Goal: Information Seeking & Learning: Learn about a topic

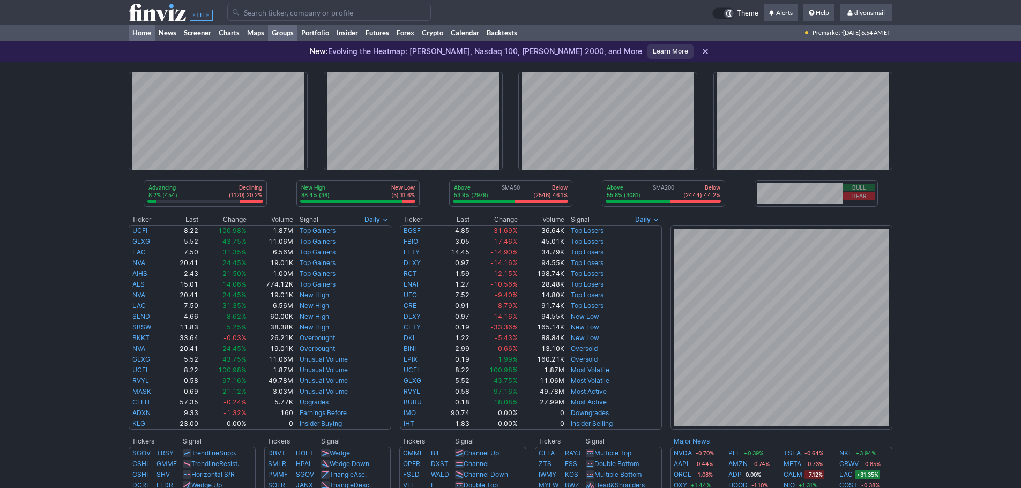
click at [286, 26] on link "Groups" at bounding box center [282, 33] width 29 height 16
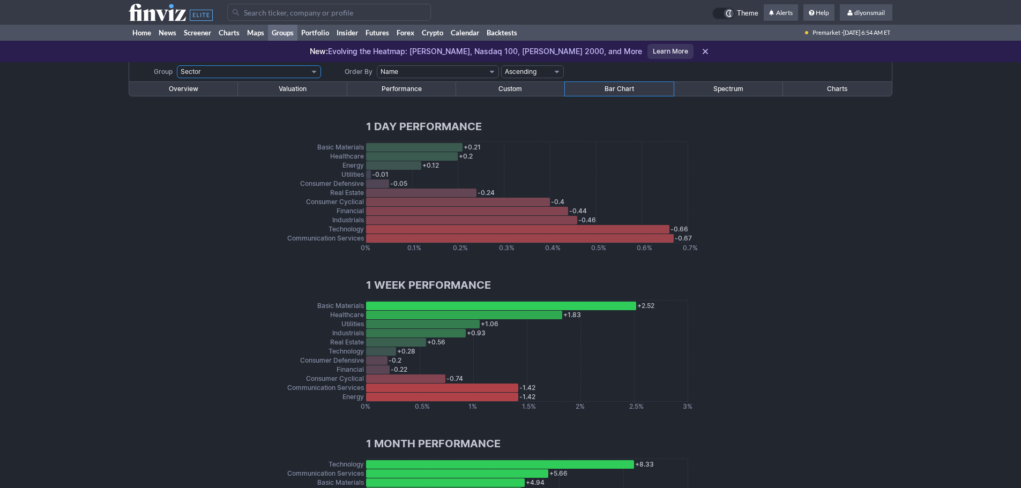
click at [281, 73] on select "Sector Industry Industry (Basic Materials) Industry (Communication Services) In…" at bounding box center [249, 71] width 144 height 13
select select "groups.ashx?g=industry&v=210&o=name"
click at [177, 65] on select "Sector Industry Industry (Basic Materials) Industry (Communication Services) In…" at bounding box center [249, 71] width 144 height 13
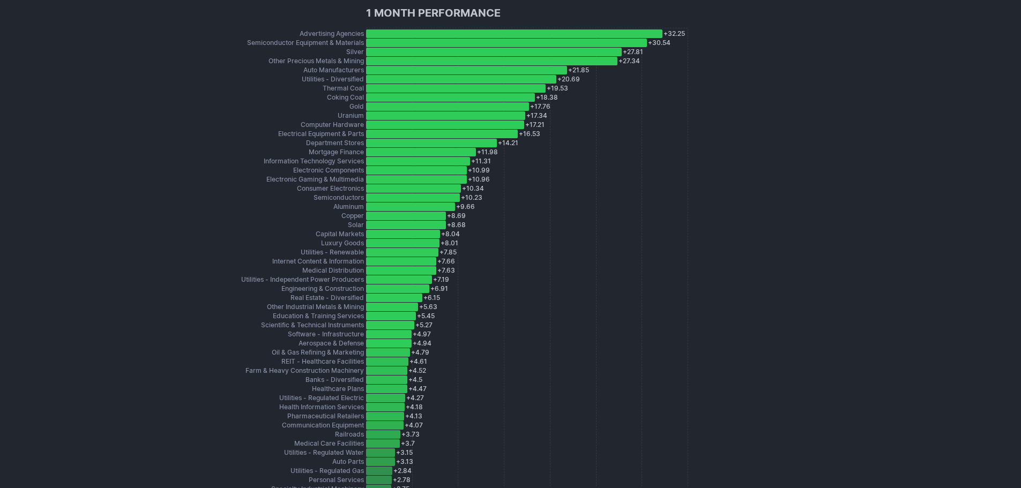
scroll to position [2841, 0]
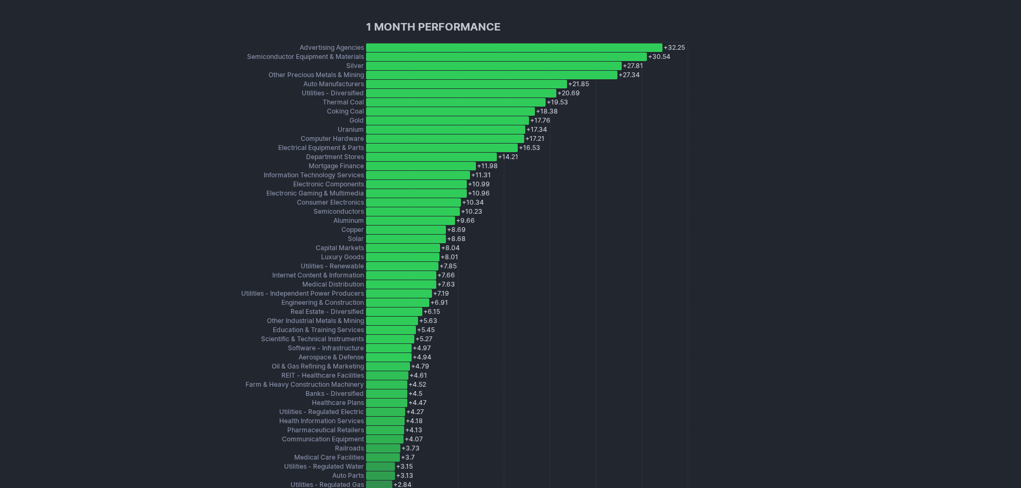
click at [389, 46] on div "+ 32.25 Advertising Agencies" at bounding box center [514, 47] width 296 height 9
click at [403, 56] on div "+ 30.54 Semiconductor Equipment & Materials" at bounding box center [506, 57] width 281 height 9
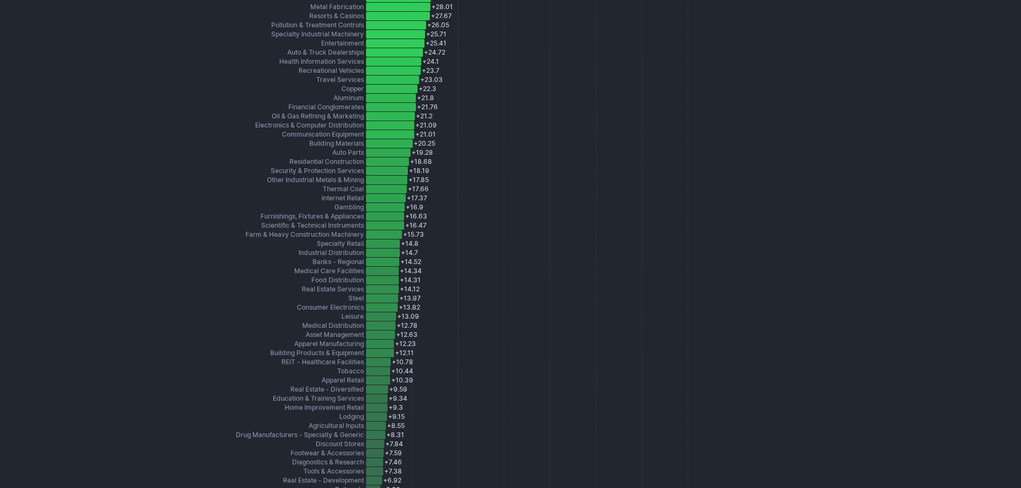
scroll to position [5520, 0]
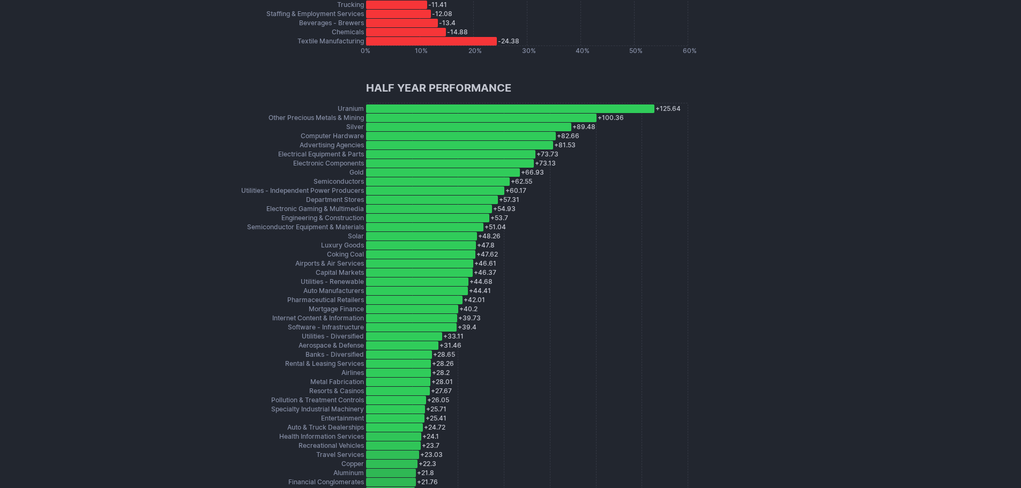
click at [478, 110] on div "+ 125.64 Uranium" at bounding box center [510, 109] width 288 height 9
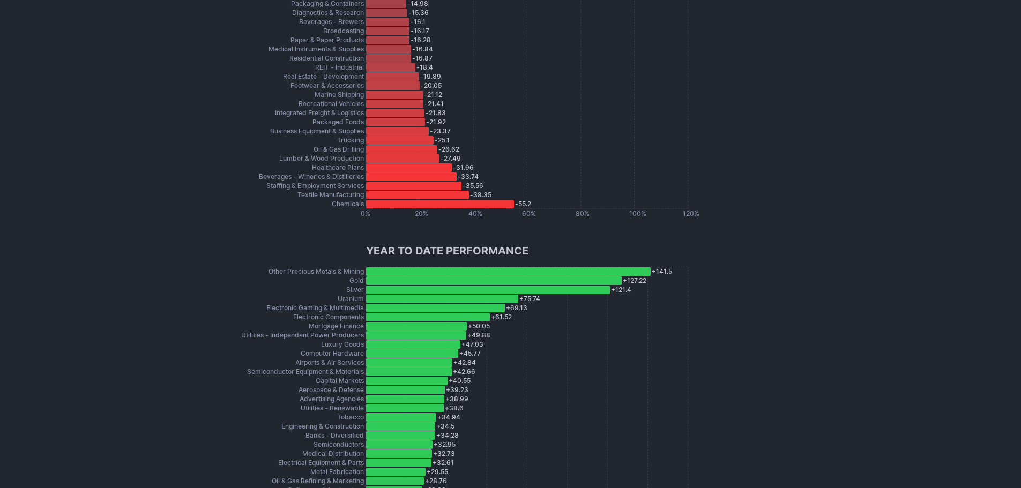
scroll to position [8164, 0]
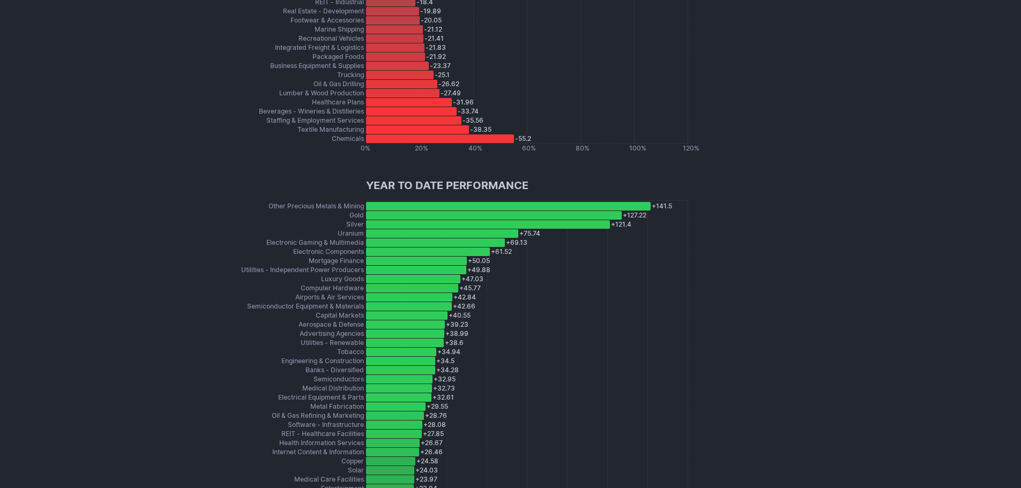
click at [409, 219] on div "+ 127.22 Gold" at bounding box center [494, 215] width 256 height 9
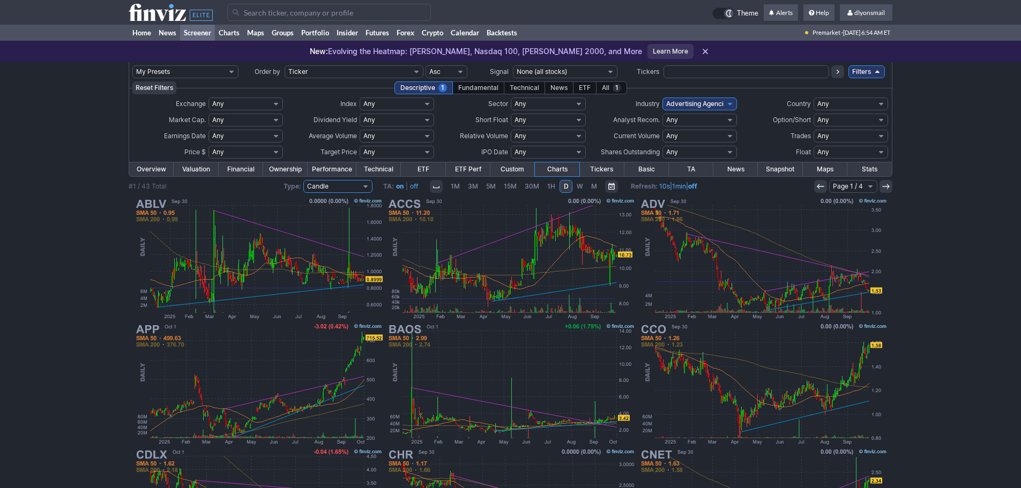
click at [323, 188] on select "Candle Line OHLC Hollow Candle Heikin Ashi" at bounding box center [337, 186] width 69 height 13
select select "/screener.ashx?v=211&p=d&f=ind_advertisingagencies&ty=o"
click at [304, 180] on select "Candle Line OHLC Hollow Candle Heikin Ashi" at bounding box center [337, 186] width 69 height 13
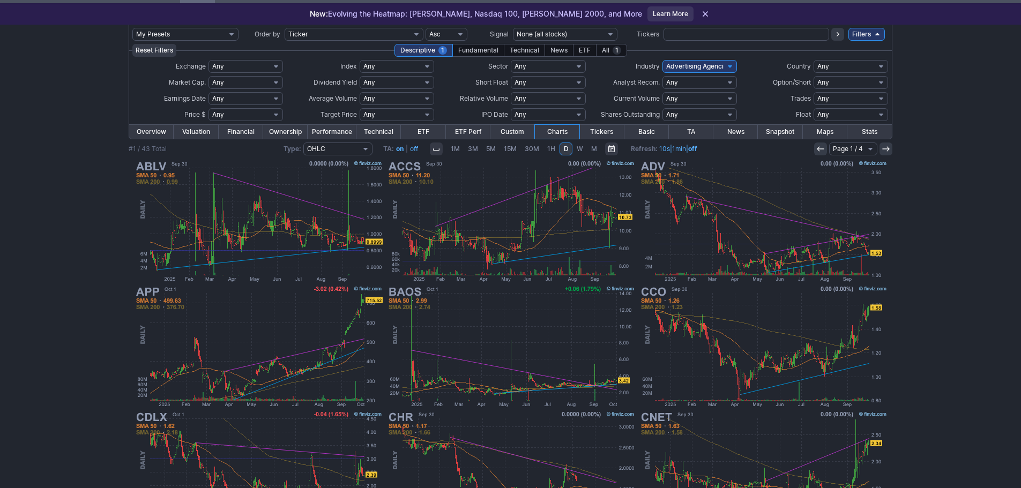
scroll to position [54, 0]
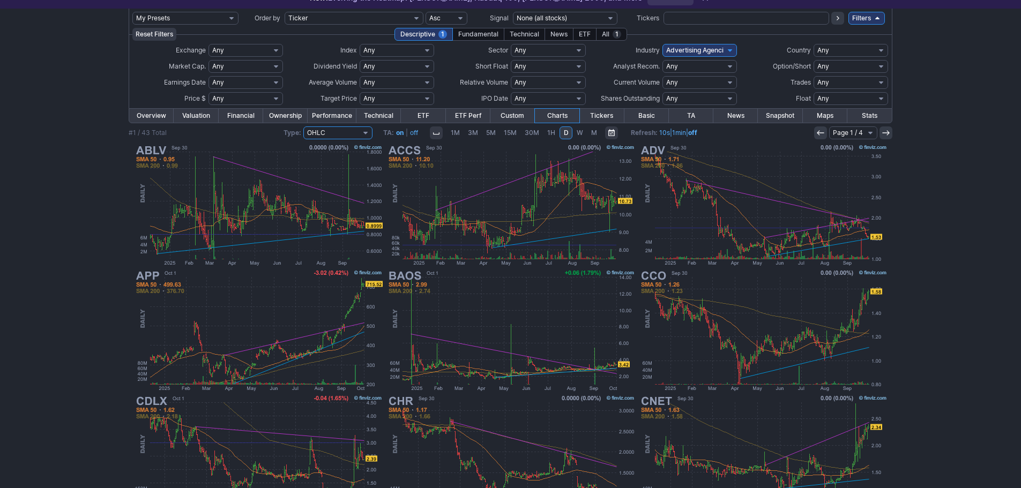
click at [328, 132] on select "Candle Line OHLC Hollow Candle Heikin Ashi" at bounding box center [337, 132] width 69 height 13
select select "/screener.ashx?v=211&p=d&f=ind_advertisingagencies&ty=hc"
click at [304, 126] on select "Candle Line OHLC Hollow Candle Heikin Ashi" at bounding box center [337, 132] width 69 height 13
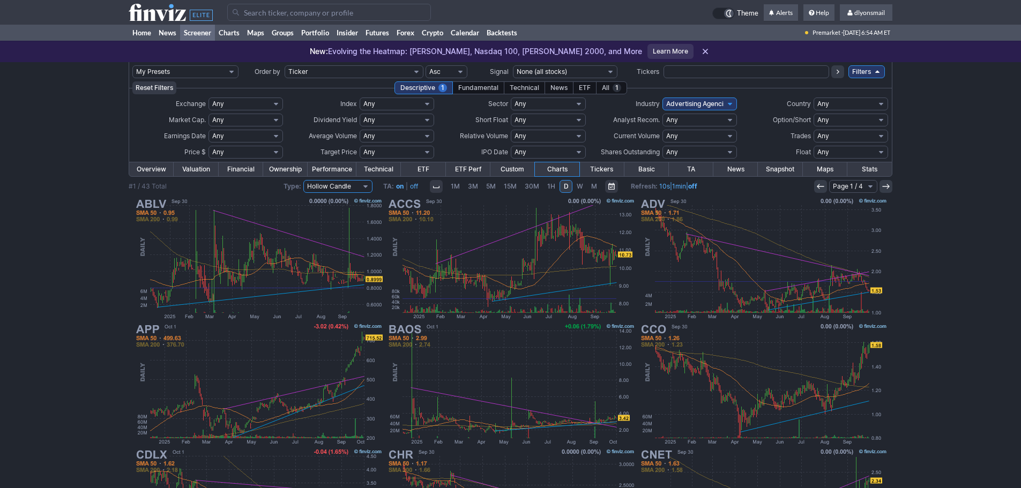
click at [338, 185] on select "Candle Line OHLC Hollow Candle Heikin Ashi" at bounding box center [337, 186] width 69 height 13
select select "/screener.ashx?v=211&p=d&f=ind_advertisingagencies"
click at [304, 180] on select "Candle Line OHLC Hollow Candle Heikin Ashi" at bounding box center [337, 186] width 69 height 13
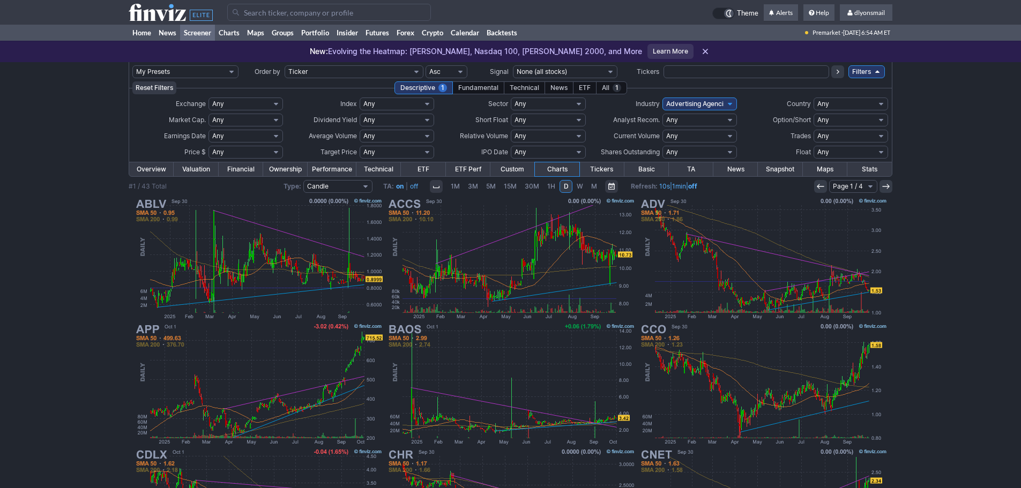
click at [575, 192] on link "W" at bounding box center [580, 186] width 14 height 13
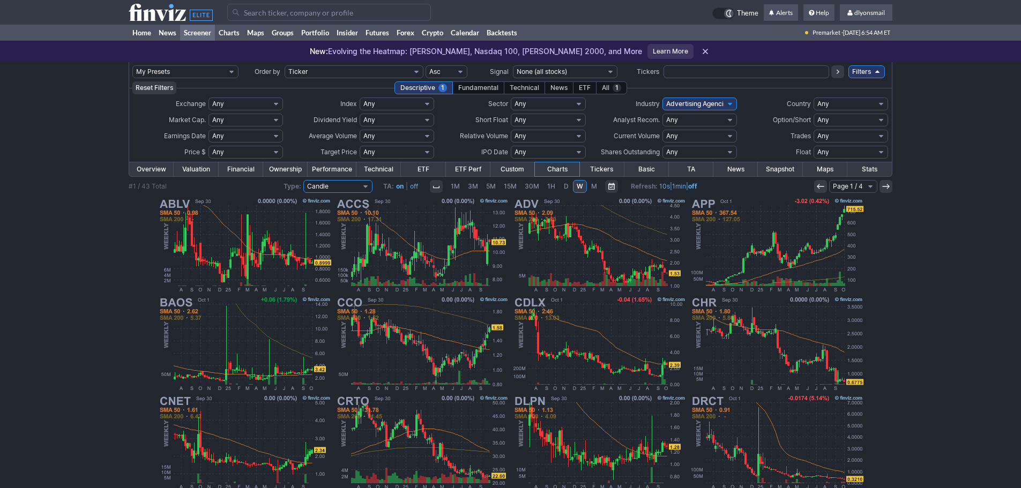
click at [341, 192] on select "Candle Line OHLC Hollow Candle Heikin Ashi" at bounding box center [337, 186] width 69 height 13
select select "/screener.ashx?v=211&p=w&f=ind_advertisingagencies&ty=o"
click at [304, 180] on select "Candle Line OHLC Hollow Candle Heikin Ashi" at bounding box center [337, 186] width 69 height 13
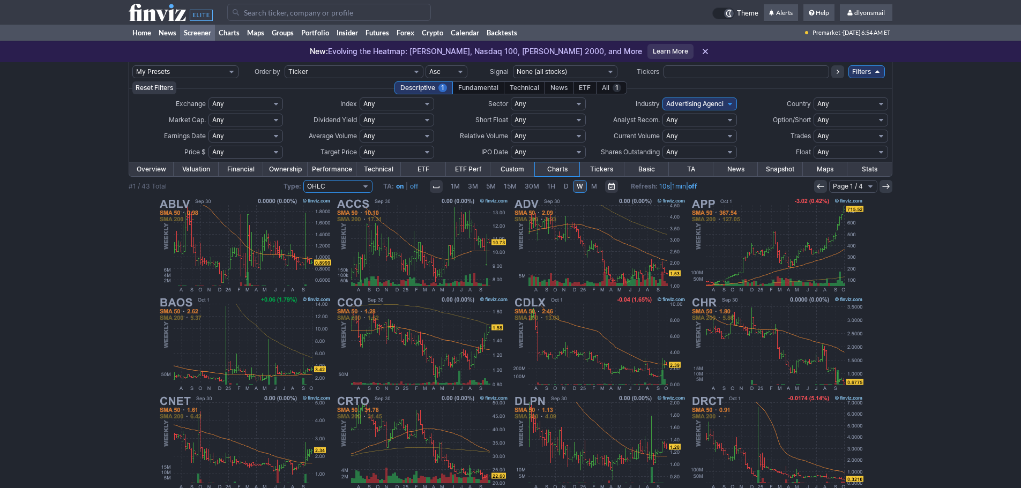
click at [333, 182] on select "Candle Line OHLC Hollow Candle Heikin Ashi" at bounding box center [337, 186] width 69 height 13
select select "/screener.ashx?v=211&p=w&f=ind_advertisingagencies"
click at [304, 180] on select "Candle Line OHLC Hollow Candle Heikin Ashi" at bounding box center [337, 186] width 69 height 13
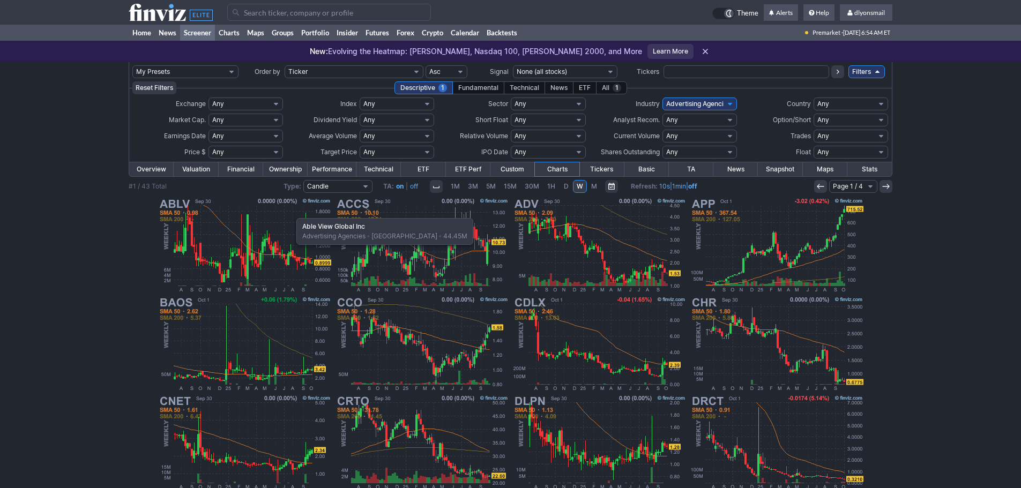
scroll to position [33, 0]
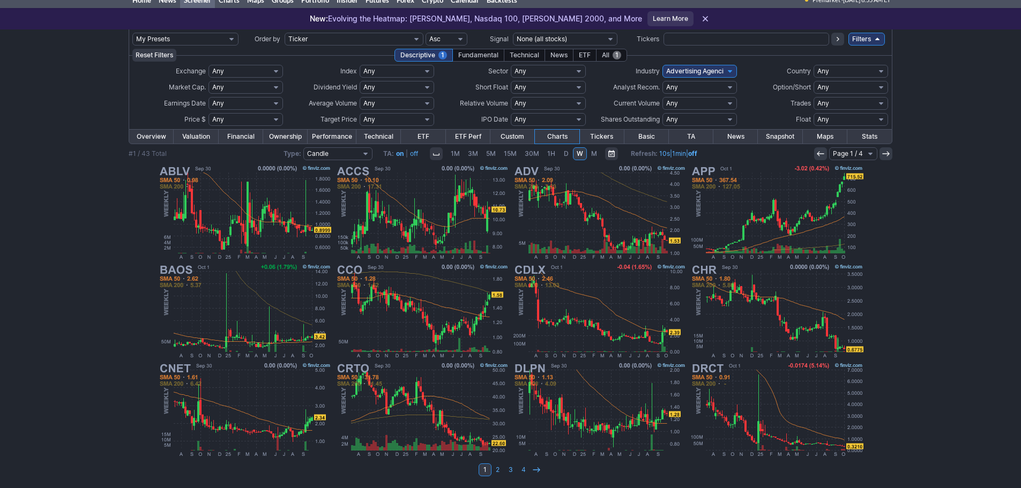
click at [615, 55] on span "1" at bounding box center [617, 55] width 9 height 9
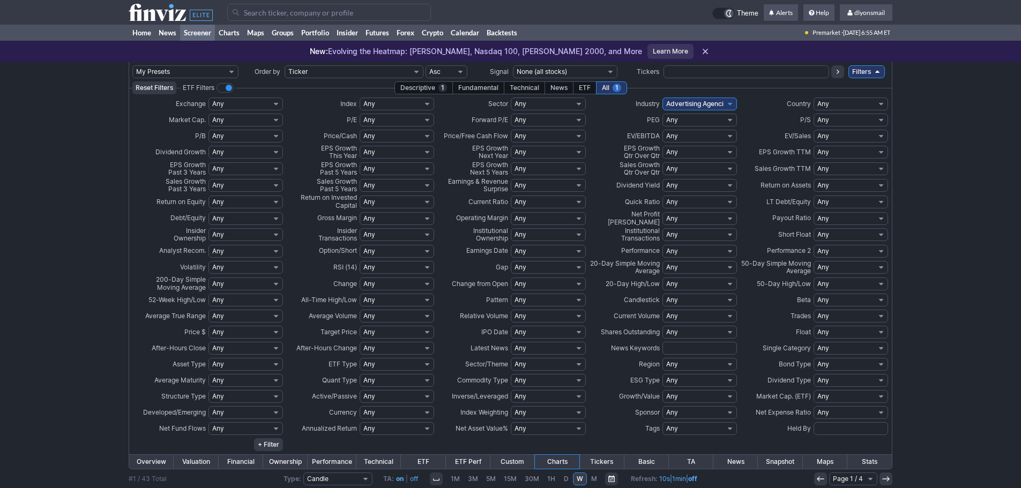
click at [242, 123] on select "Any Mega ($200bln and more) Large ($10bln to $200bln) Mid ($2bln to $10bln) Sma…" at bounding box center [245, 120] width 74 height 13
select select "smallover"
click at [208, 114] on select "Any Mega ($200bln and more) Large ($10bln to $200bln) Mid ($2bln to $10bln) Sma…" at bounding box center [245, 120] width 74 height 13
click at [244, 120] on select "Any Mega ($200bln and more) Large ($10bln to $200bln) Mid ($2bln to $10bln) Sma…" at bounding box center [245, 120] width 74 height 13
select select
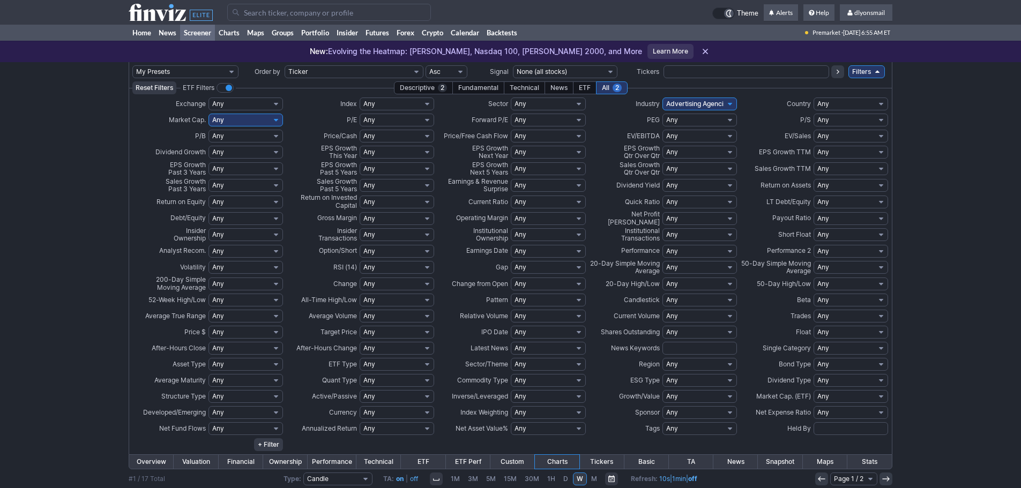
click at [208, 114] on select "Any Mega ($200bln and more) Large ($10bln to $200bln) Mid ($2bln to $10bln) Sma…" at bounding box center [245, 120] width 74 height 13
click at [834, 121] on select "Any Low (<1) High (>10) Under 1 Under 2 Under 3 Under 4 Under 5 Under 6 Under 7…" at bounding box center [851, 120] width 74 height 13
select select "u2"
click at [814, 114] on select "Any Low (<1) High (>10) Under 1 Under 2 Under 3 Under 4 Under 5 Under 6 Under 7…" at bounding box center [851, 120] width 74 height 13
click at [226, 133] on select "Any Low (<1) High (>5) Under 1 Under 2 Under 3 Under 4 Under 5 Under 6 Under 7 …" at bounding box center [245, 136] width 74 height 13
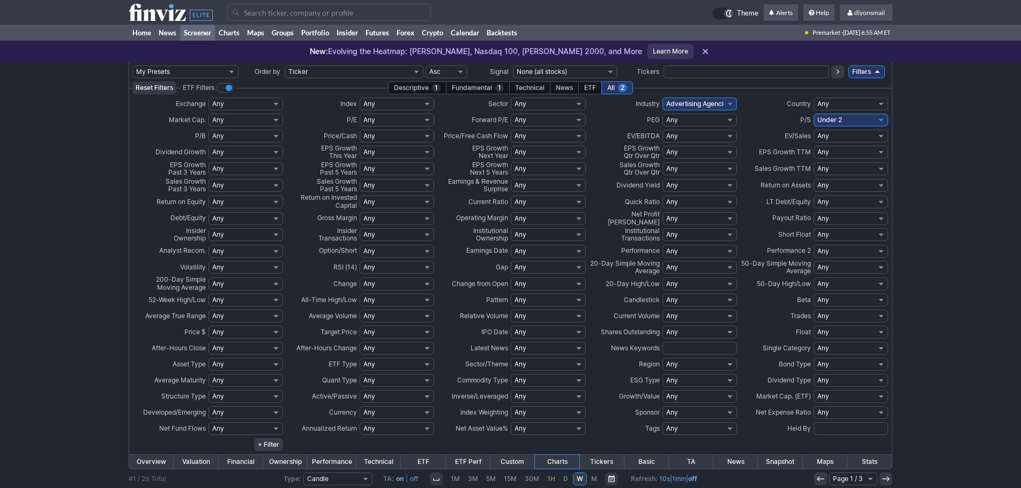
click at [56, 135] on div "My Presets -Save Screen -Edit Screens s: SEZL Screener s: "Priced to Perfection…" at bounding box center [510, 437] width 1021 height 751
click at [521, 119] on select "Any Low (<15) Profitable (>0) High (>50) Under 5 Under 10 Under 15 Under 20 Und…" at bounding box center [548, 120] width 74 height 13
select select "u30"
click at [511, 114] on select "Any Low (<15) Profitable (>0) High (>50) Under 5 Under 10 Under 15 Under 20 Und…" at bounding box center [548, 120] width 74 height 13
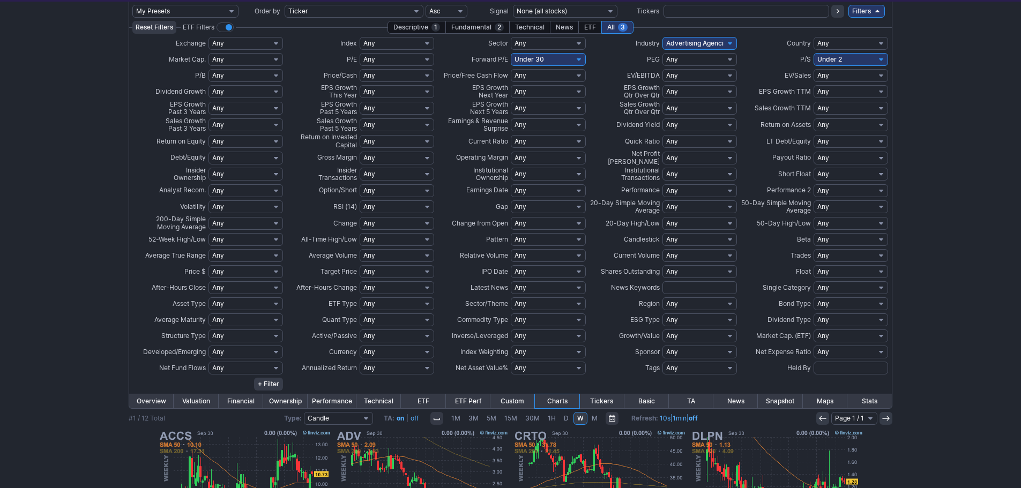
scroll to position [54, 0]
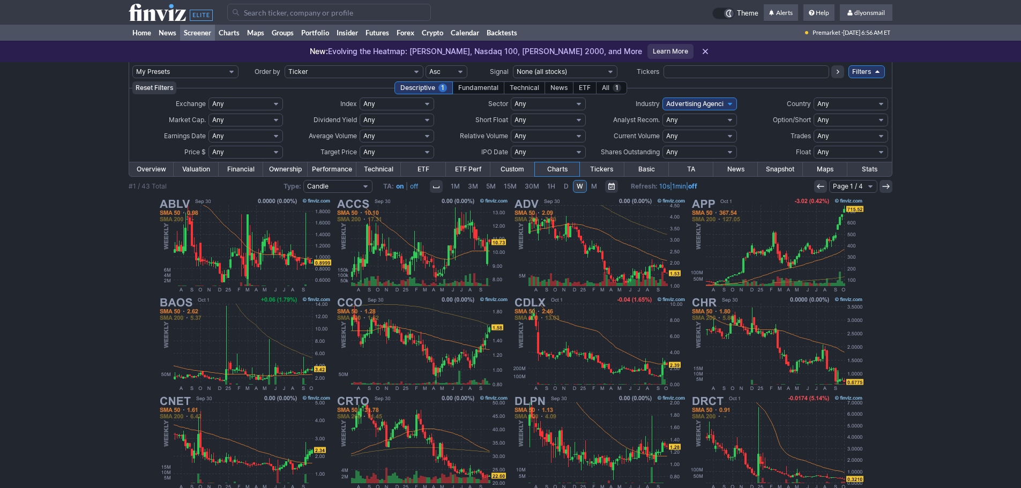
scroll to position [29, 0]
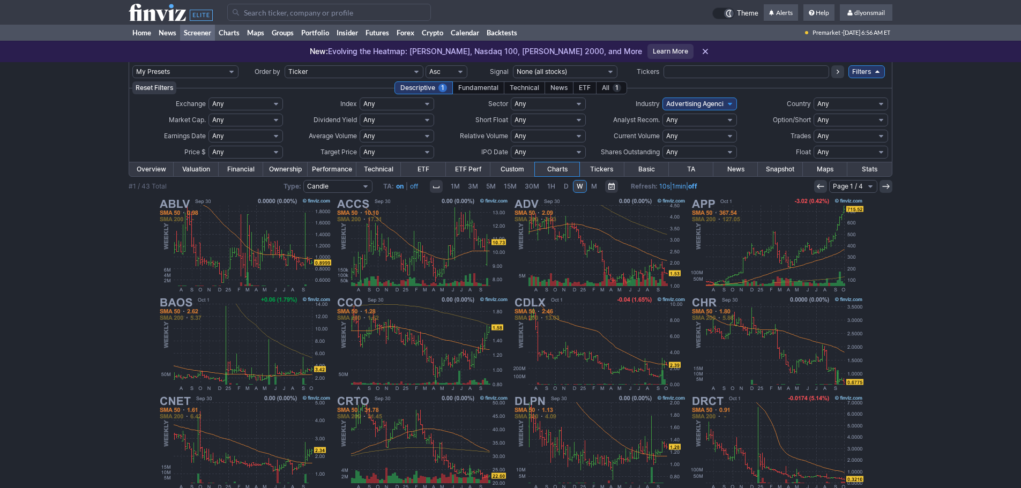
select select "/screener.ashx?v=211&p=w&f=ind_advertisingagencies"
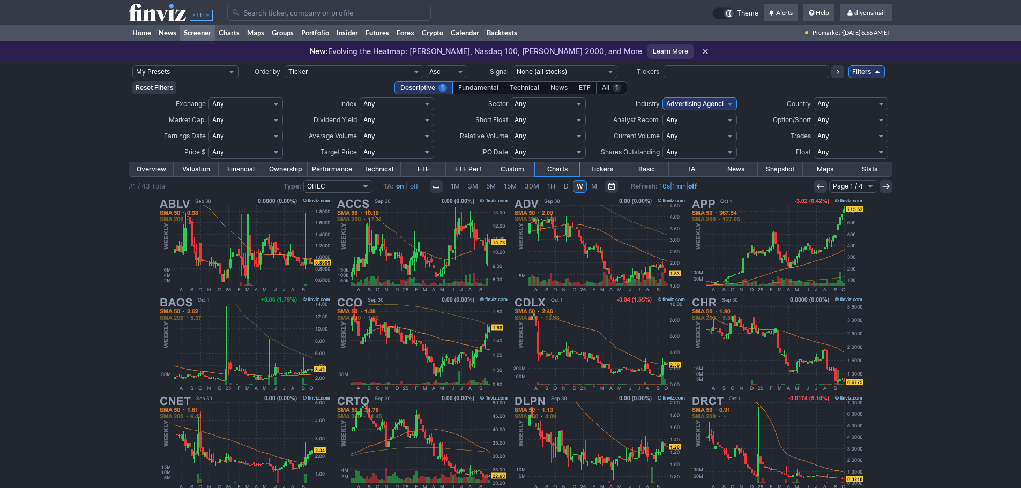
select select "/screener.ashx?v=211&p=w&f=ind_advertisingagencies&ty=o"
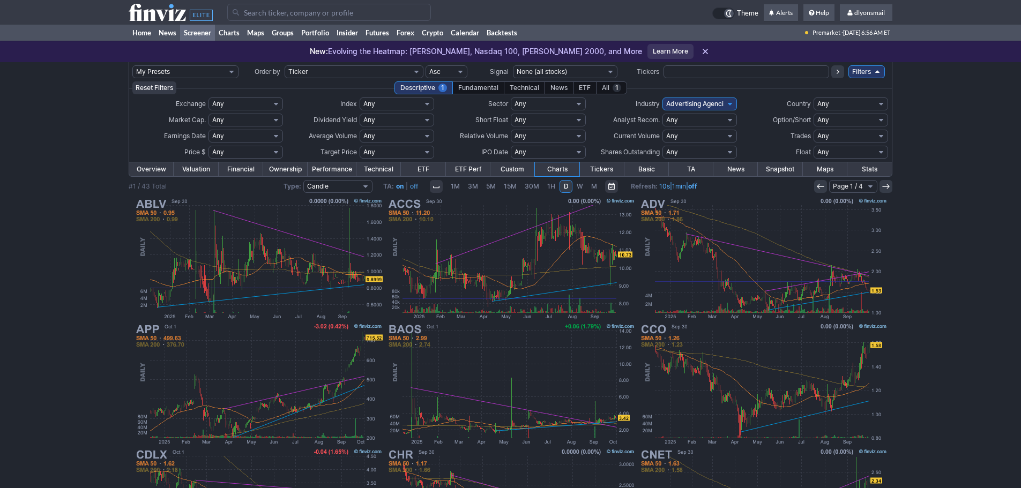
select select "/screener.ashx?v=211&p=d&f=ind_advertisingagencies"
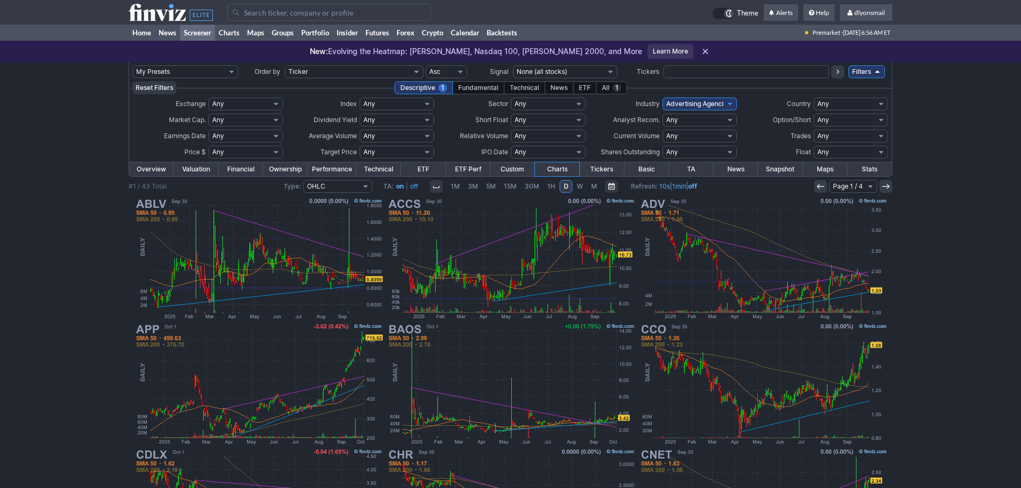
select select "/screener.ashx?v=211&p=d&f=ind_advertisingagencies&ty=o"
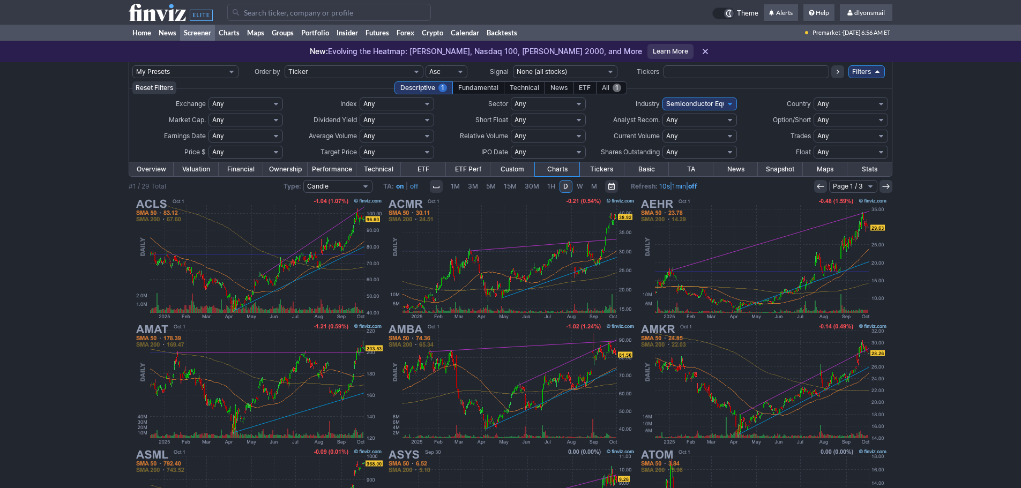
click at [616, 90] on span "1" at bounding box center [617, 88] width 9 height 9
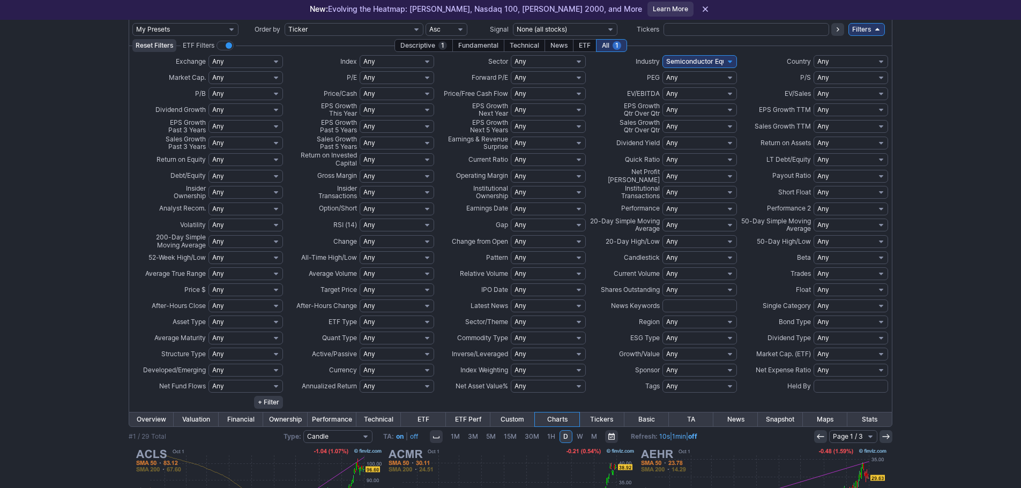
scroll to position [54, 0]
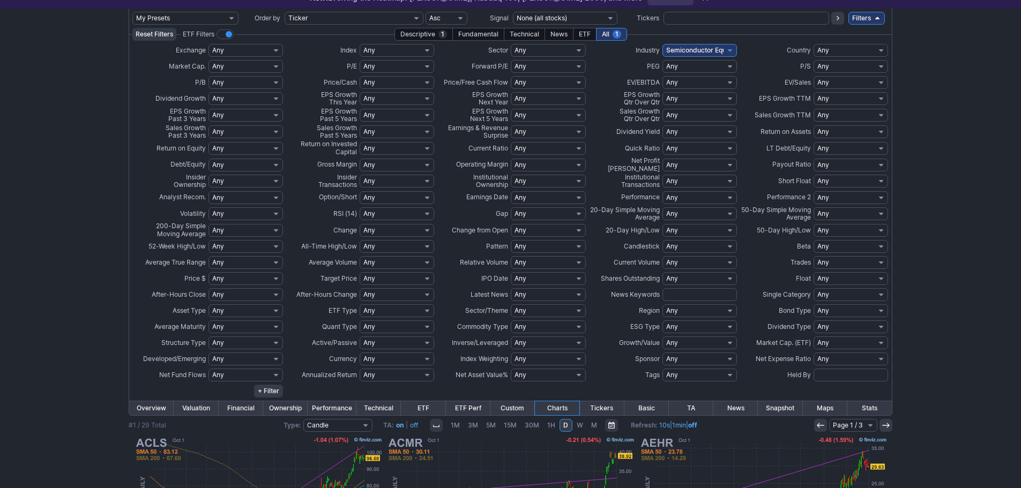
click at [240, 249] on select "Any New High New Low 5% or more below High 10% or more below High 15% or more b…" at bounding box center [245, 246] width 74 height 13
select select "b0to5h"
click at [208, 240] on select "Any New High New Low 5% or more below High 10% or more below High 15% or more b…" at bounding box center [245, 246] width 74 height 13
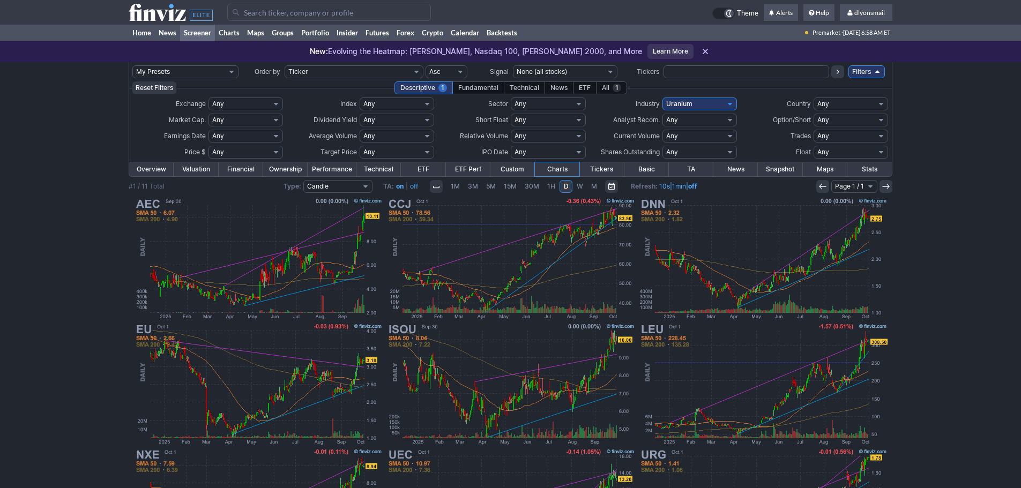
click at [244, 172] on link "Financial" at bounding box center [241, 169] width 44 height 14
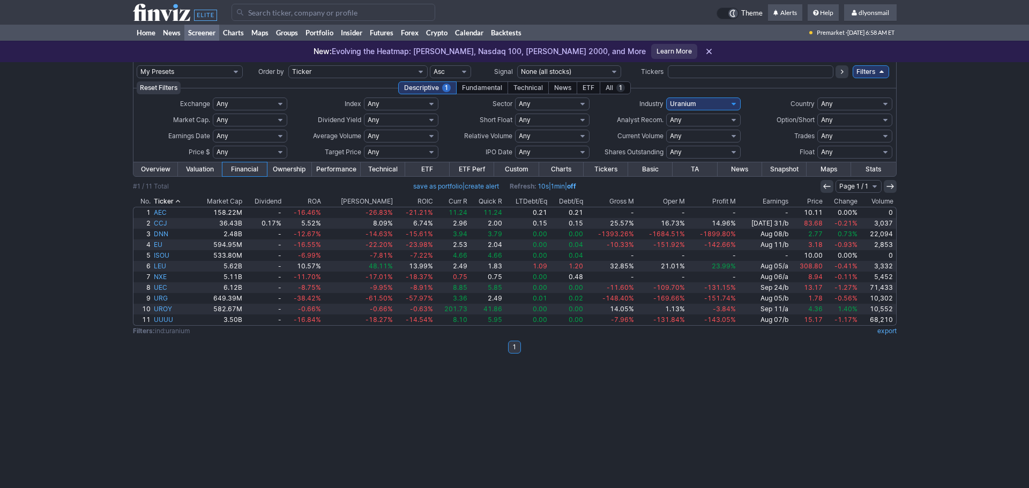
click at [145, 171] on link "Overview" at bounding box center [155, 169] width 44 height 14
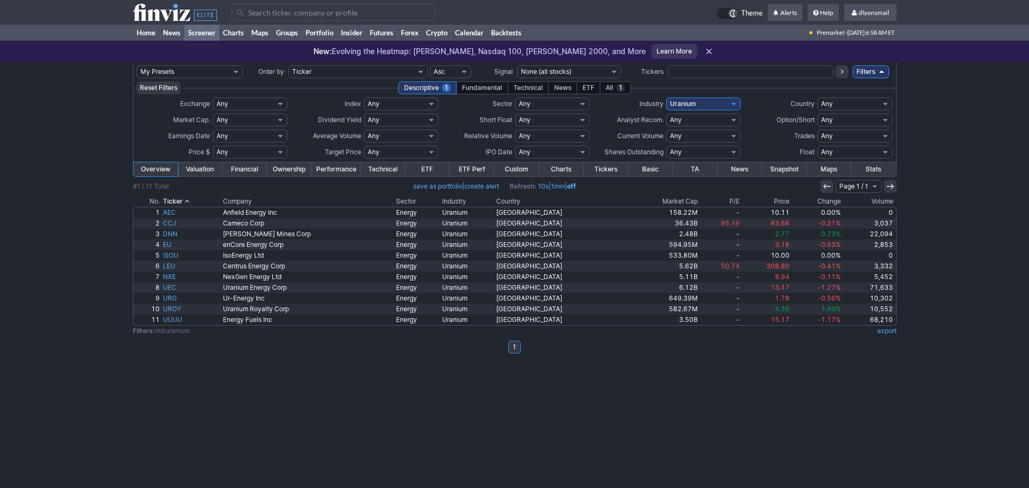
click at [189, 171] on link "Valuation" at bounding box center [200, 169] width 44 height 14
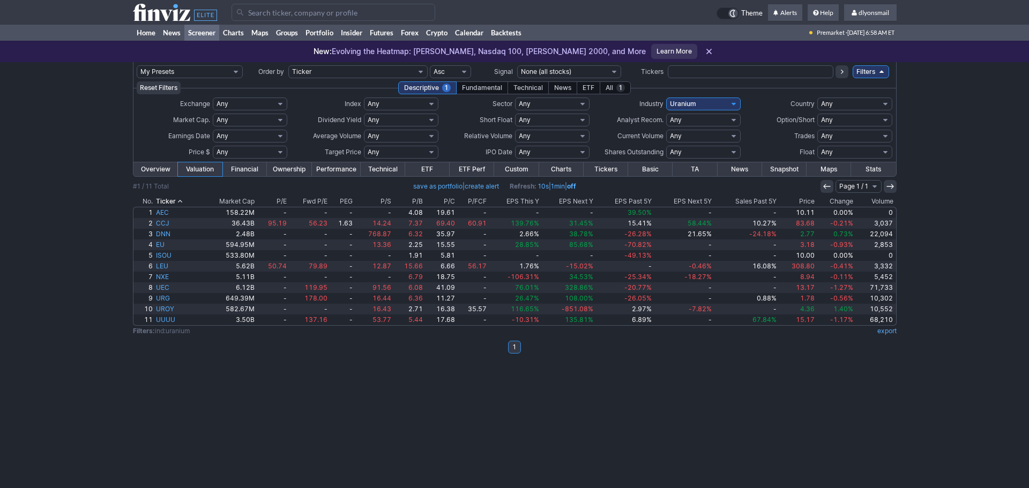
click at [512, 168] on link "Custom" at bounding box center [516, 169] width 44 height 14
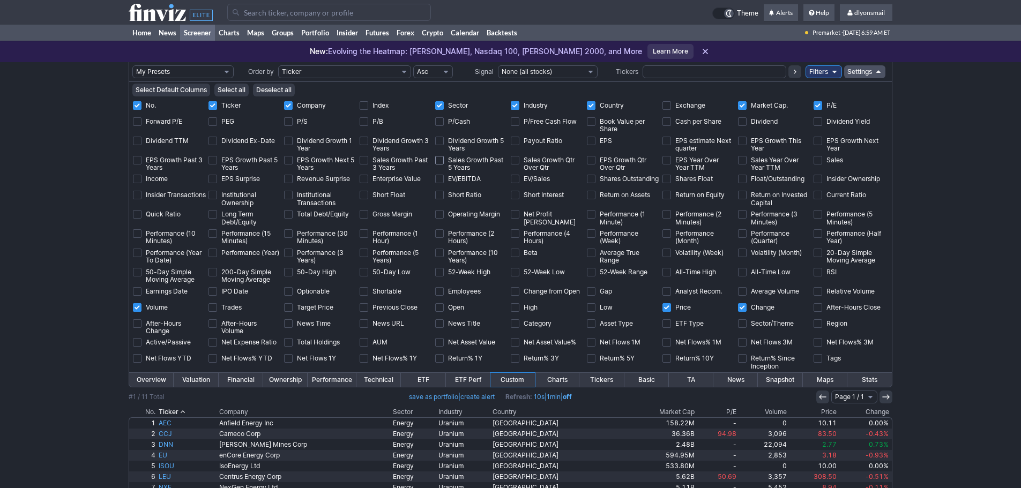
scroll to position [88, 0]
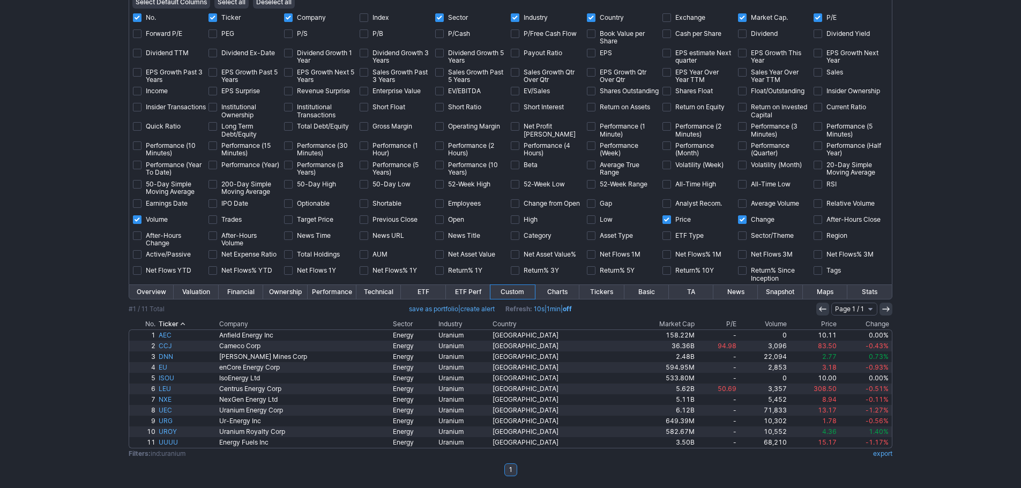
click at [210, 291] on link "Valuation" at bounding box center [196, 292] width 44 height 14
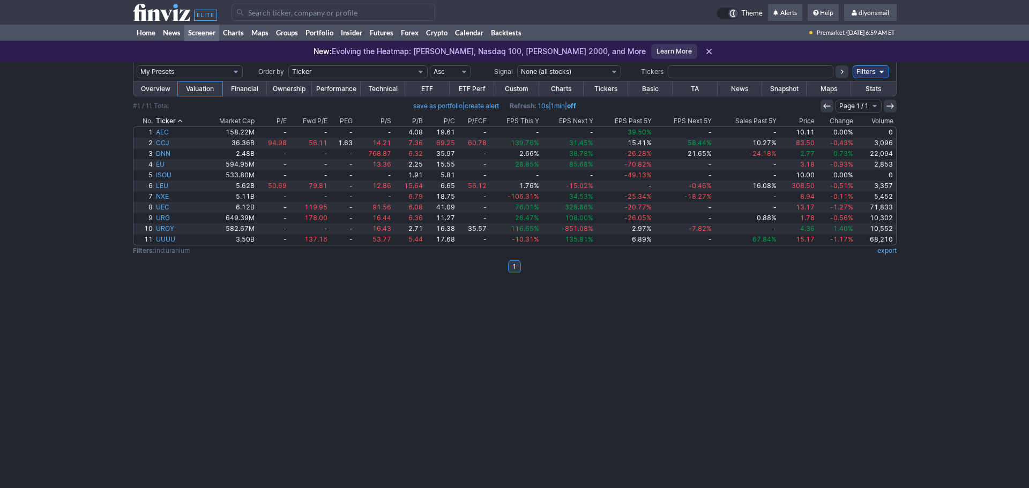
click at [250, 90] on link "Financial" at bounding box center [244, 89] width 44 height 14
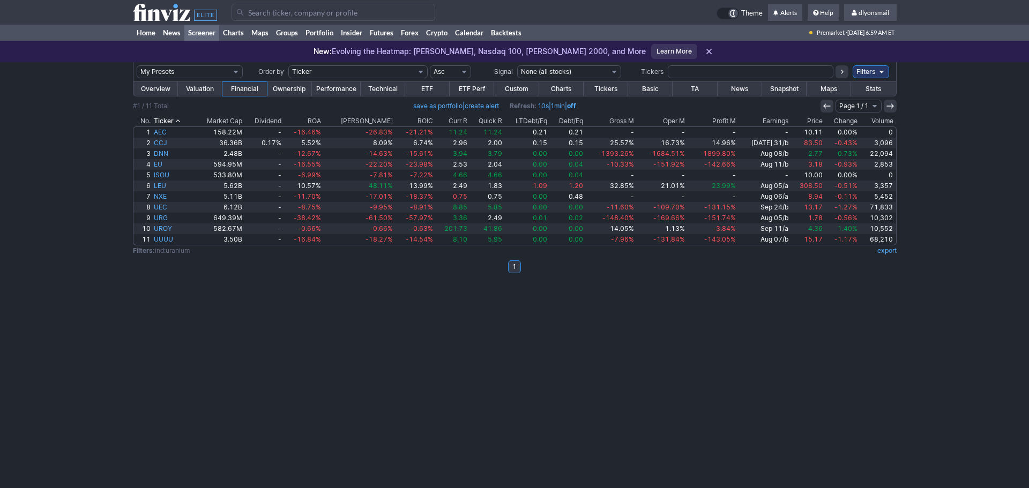
click at [217, 116] on th "Market Cap" at bounding box center [218, 121] width 50 height 11
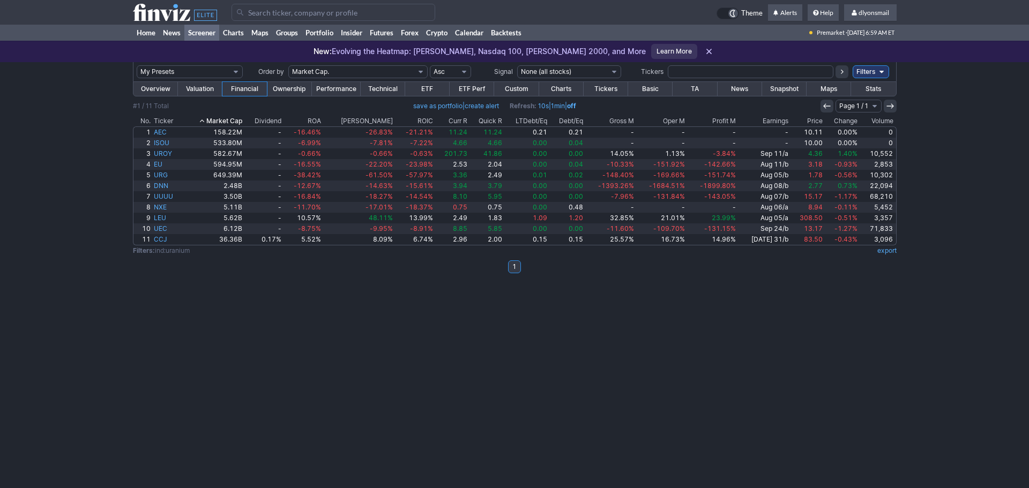
click at [217, 116] on th "Market Cap" at bounding box center [213, 121] width 62 height 11
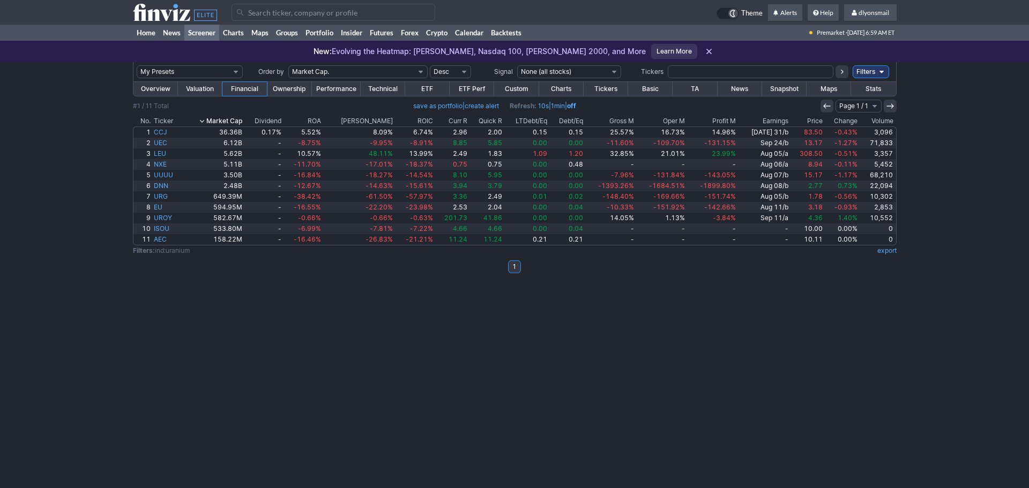
click at [290, 91] on link "Ownership" at bounding box center [289, 89] width 44 height 14
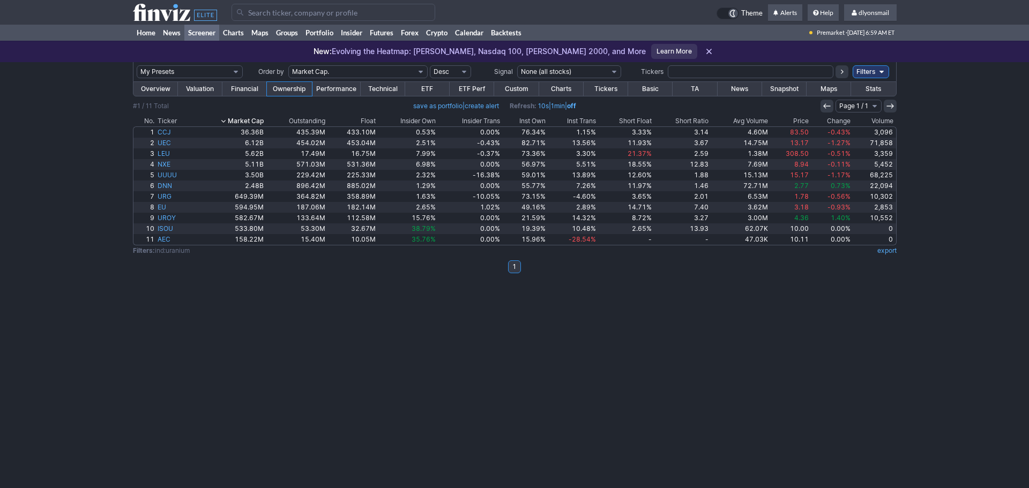
click at [330, 87] on link "Performance" at bounding box center [336, 89] width 49 height 14
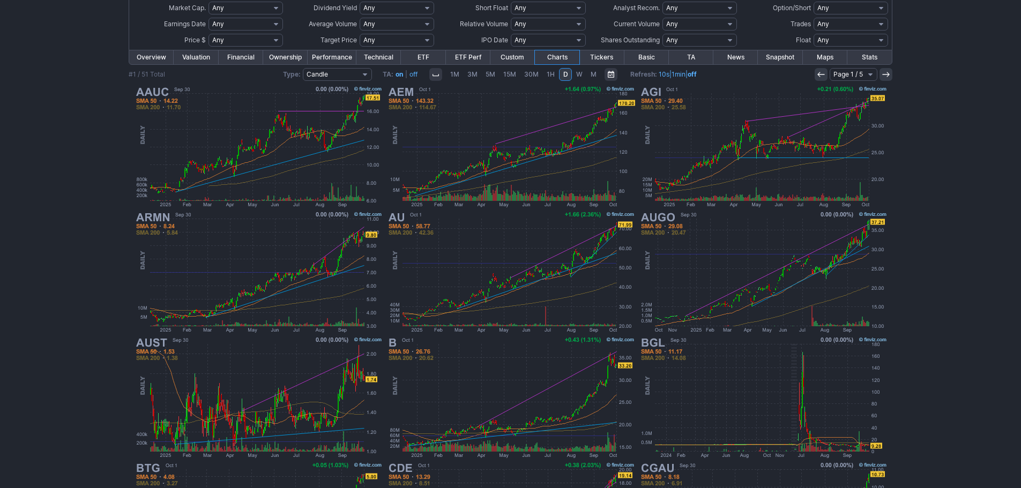
scroll to position [239, 0]
